Goal: Task Accomplishment & Management: Manage account settings

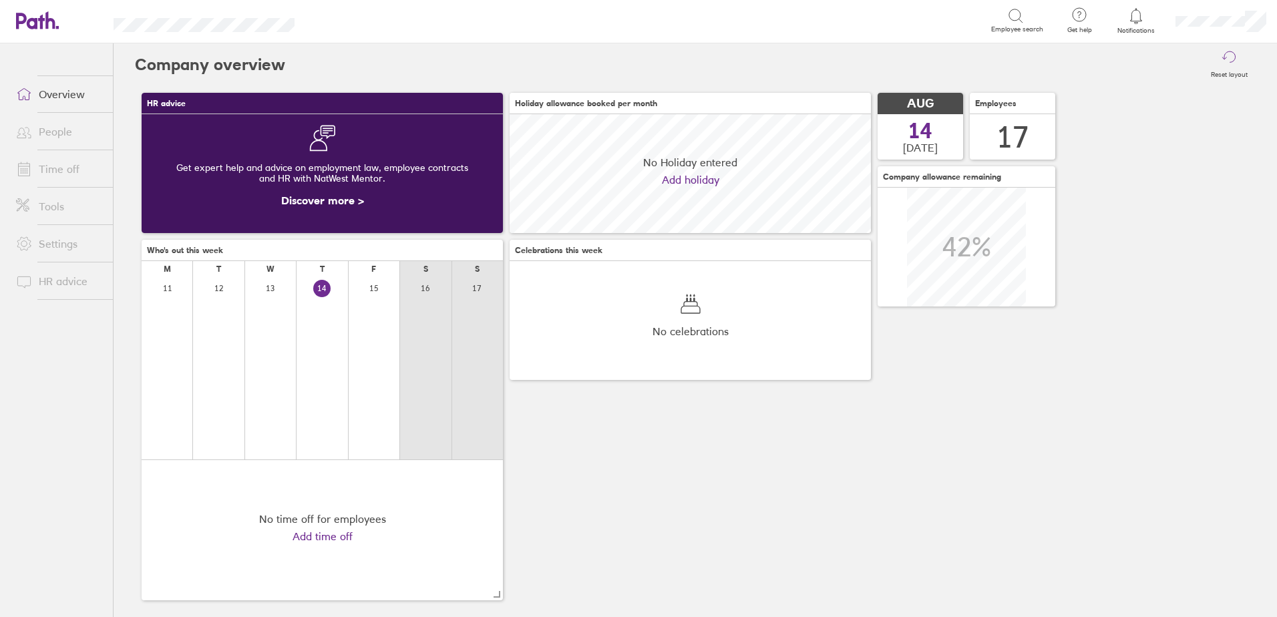
scroll to position [119, 361]
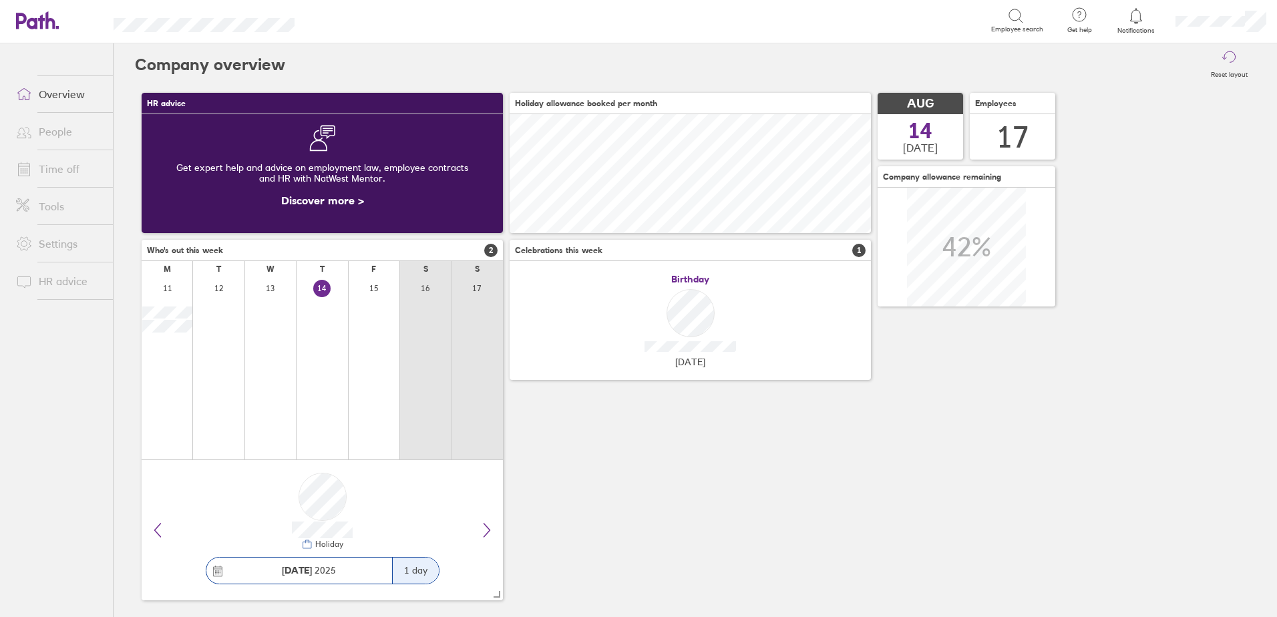
click at [55, 126] on link "People" at bounding box center [59, 131] width 108 height 27
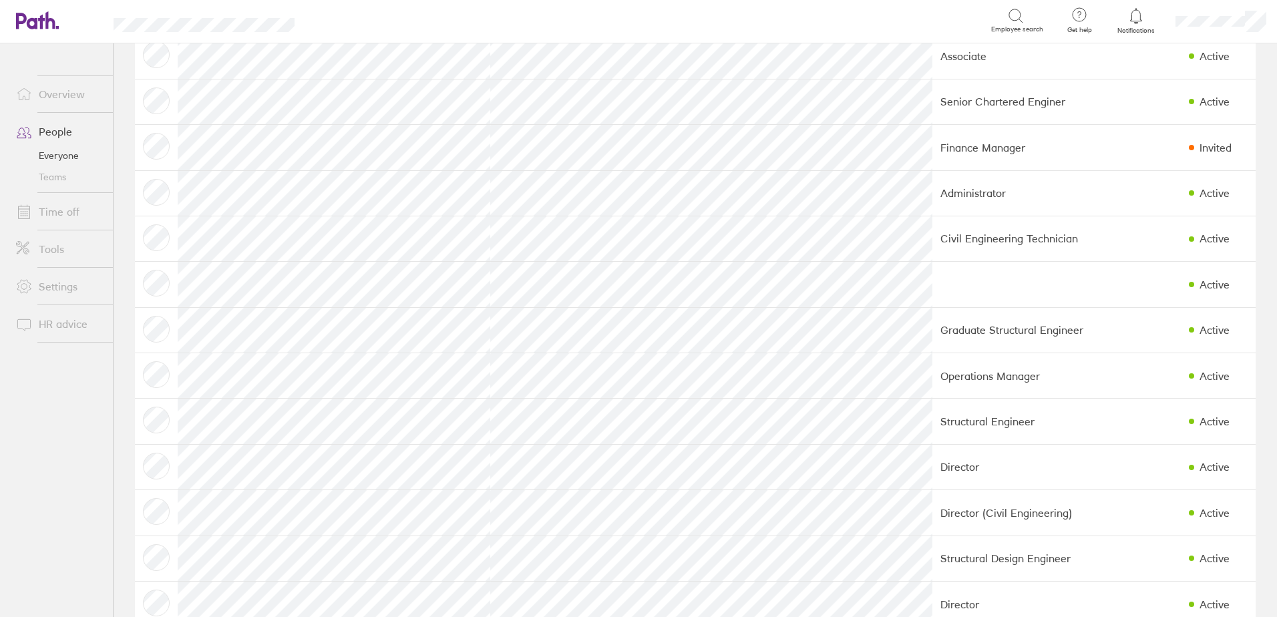
scroll to position [299, 0]
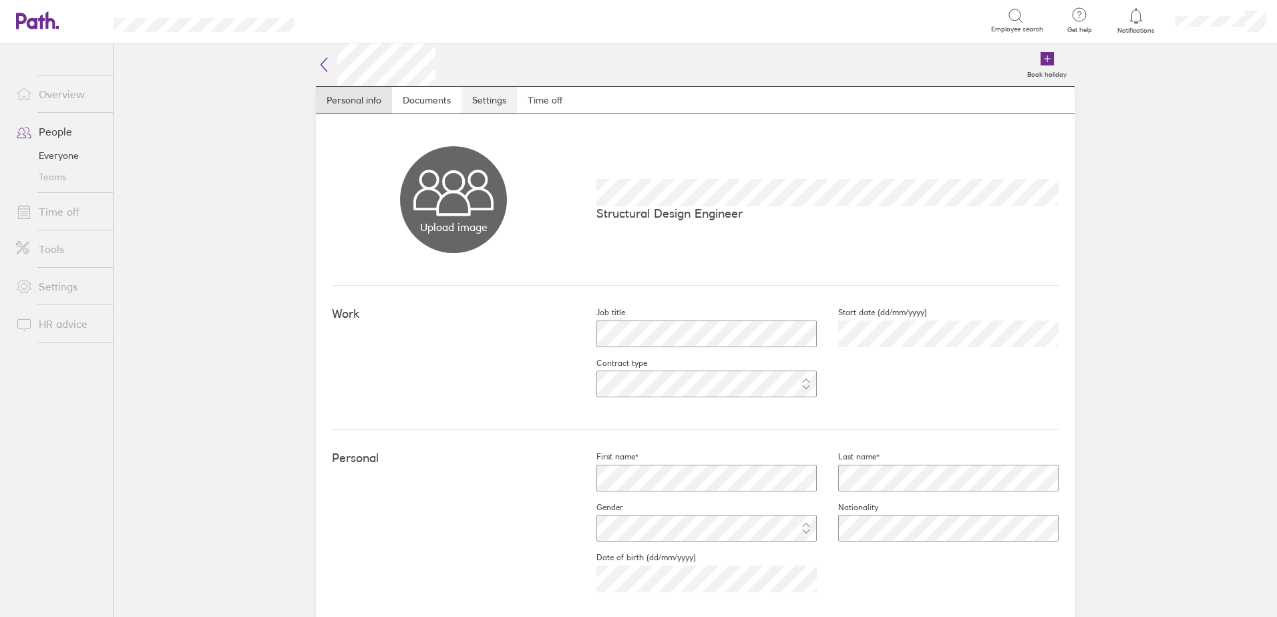
click at [510, 93] on link "Settings" at bounding box center [489, 100] width 55 height 27
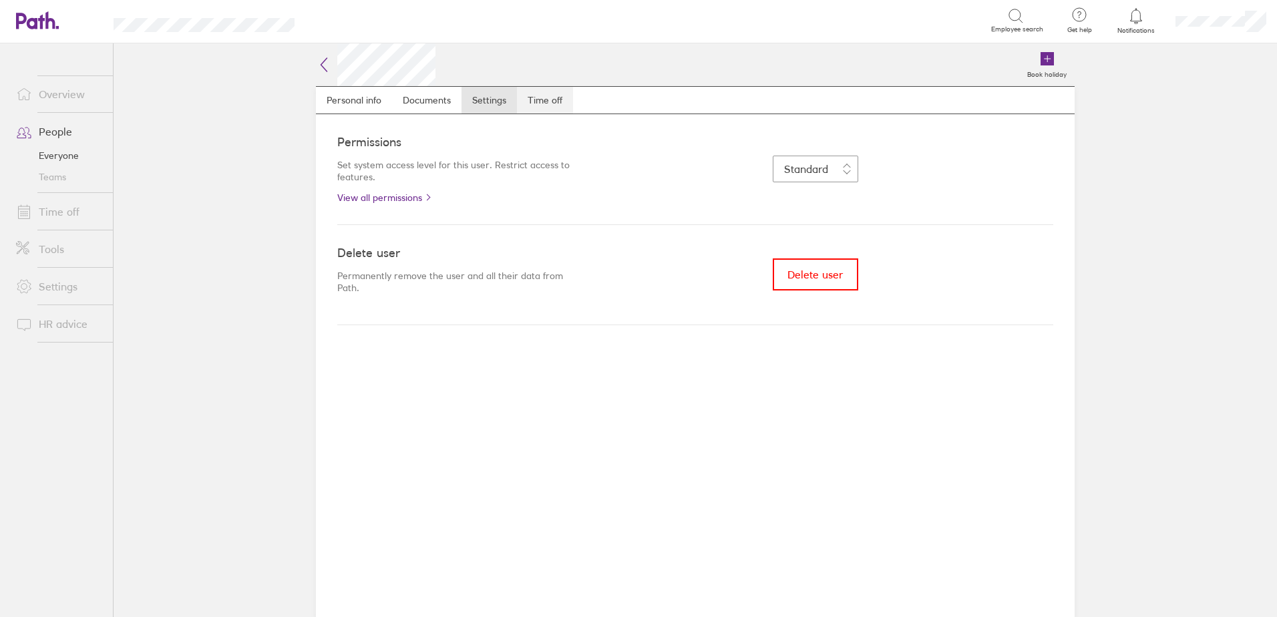
click at [546, 102] on link "Time off" at bounding box center [545, 100] width 56 height 27
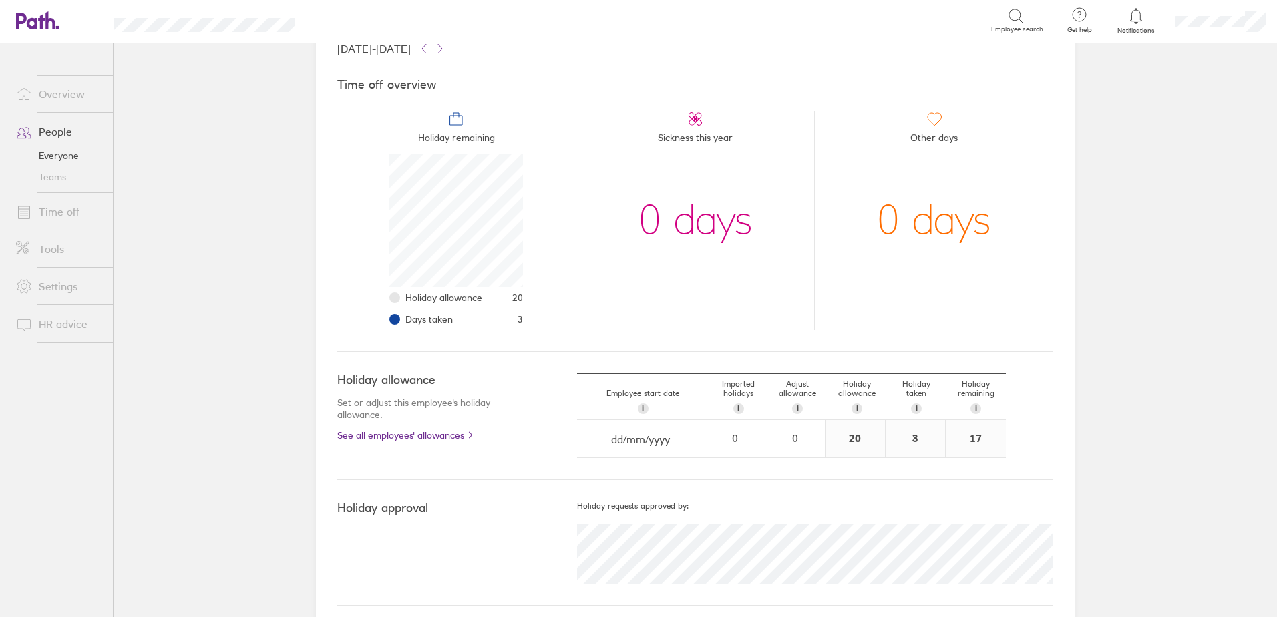
scroll to position [105, 0]
